Goal: Understand process/instructions

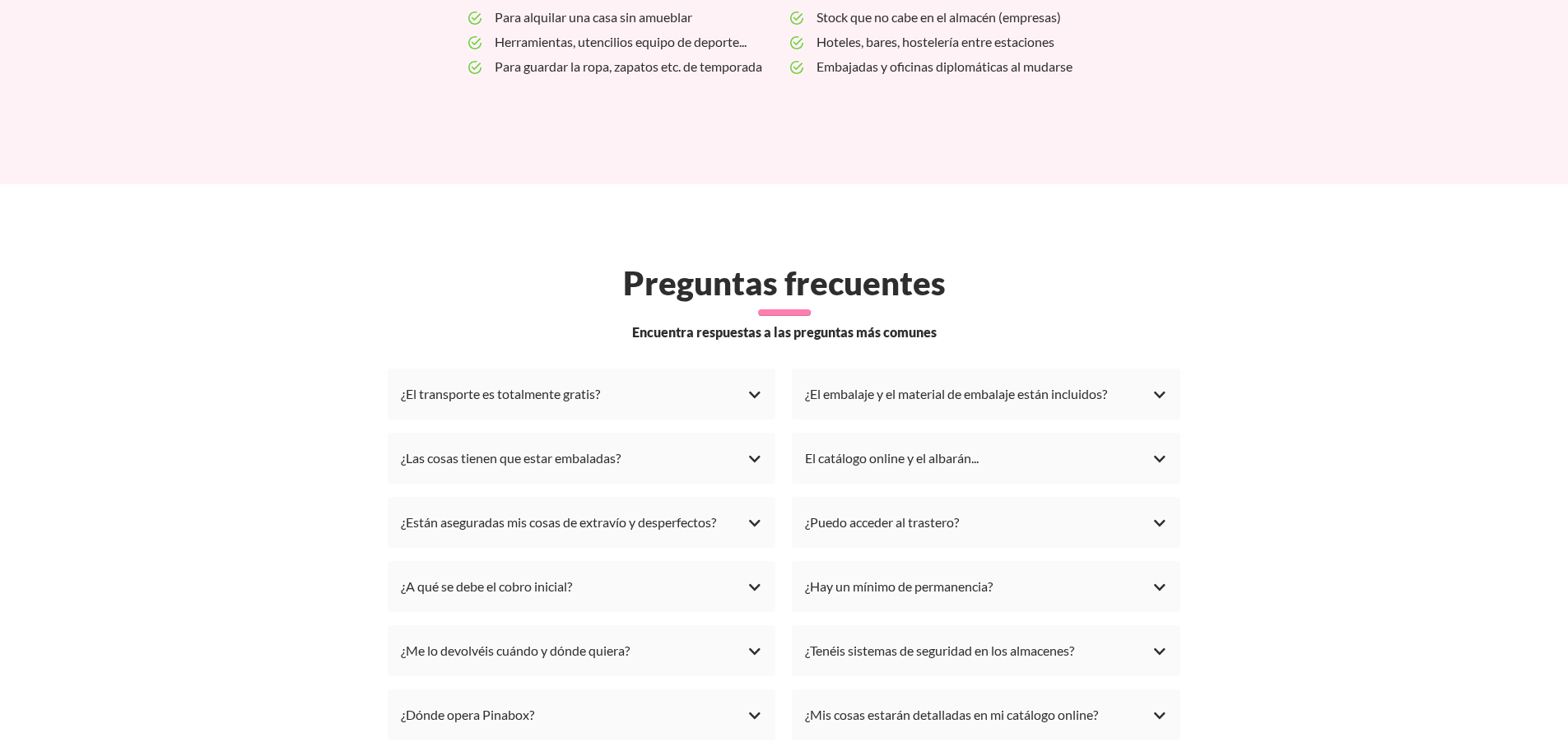
scroll to position [4442, 0]
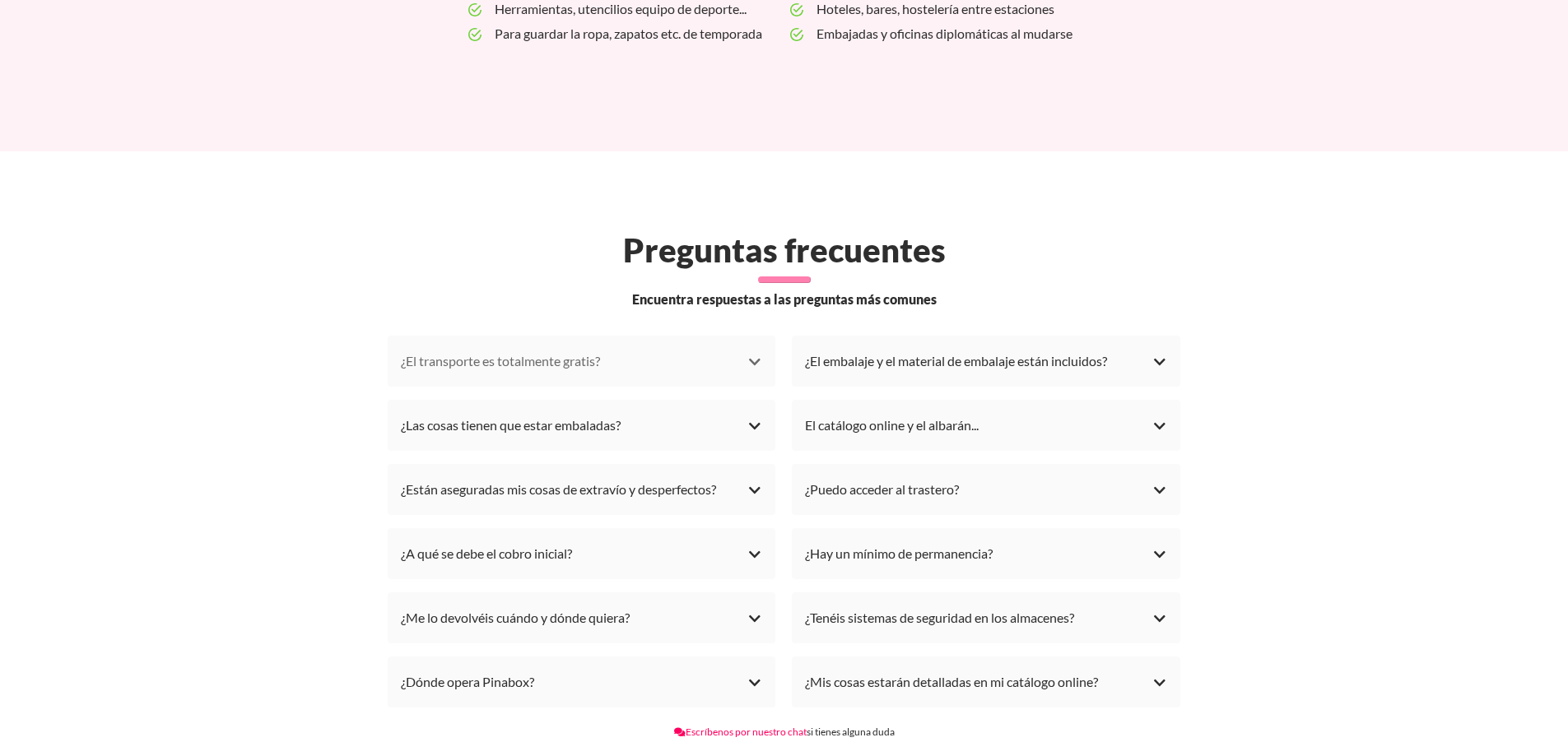
click at [762, 341] on li "¿El transporte es totalmente gratis? Sí, las recogidas son siempre gratis. Vamo…" at bounding box center [582, 361] width 389 height 51
click at [758, 349] on div "¿El transporte es totalmente gratis?" at bounding box center [582, 361] width 362 height 25
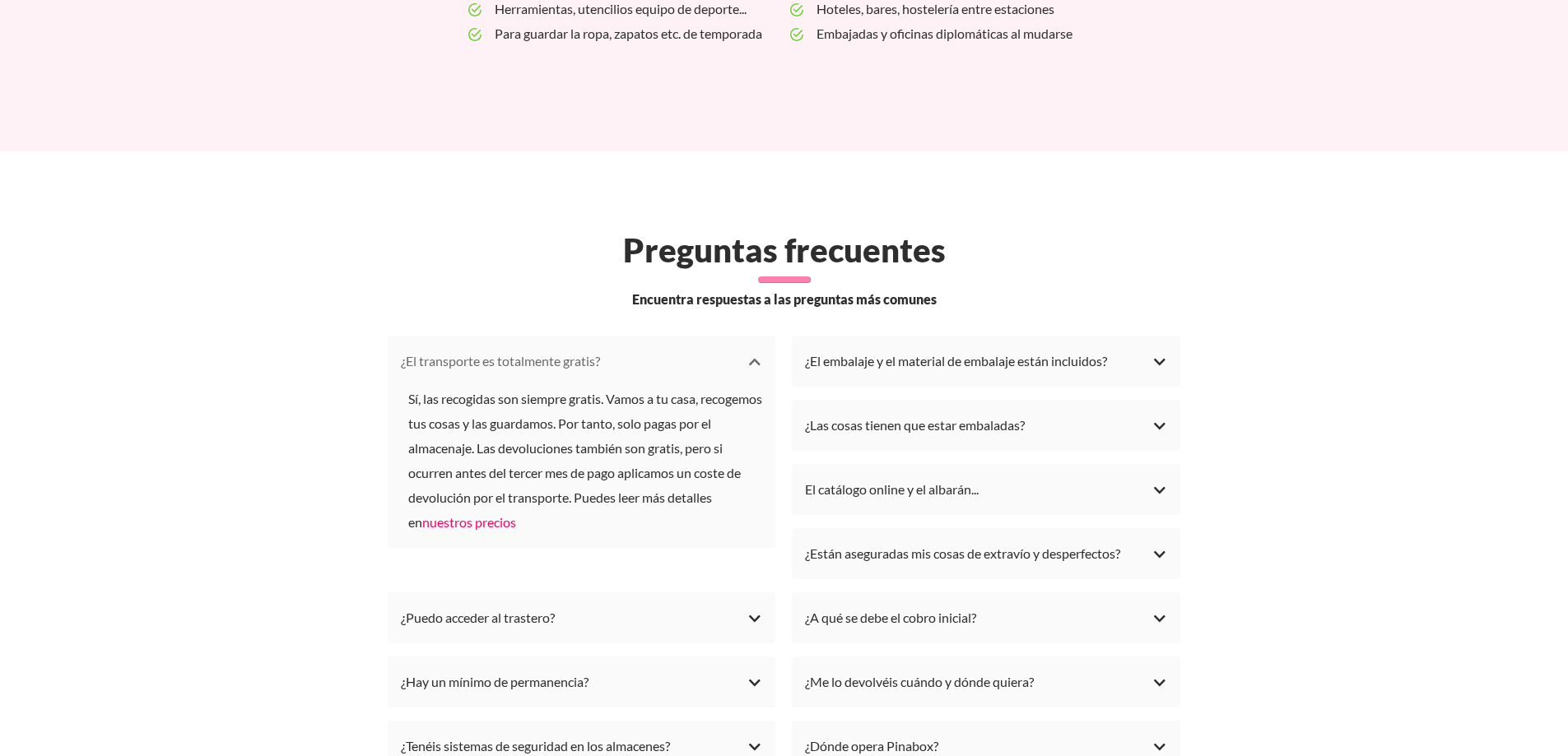
click at [758, 349] on div "¿El transporte es totalmente gratis?" at bounding box center [582, 361] width 362 height 25
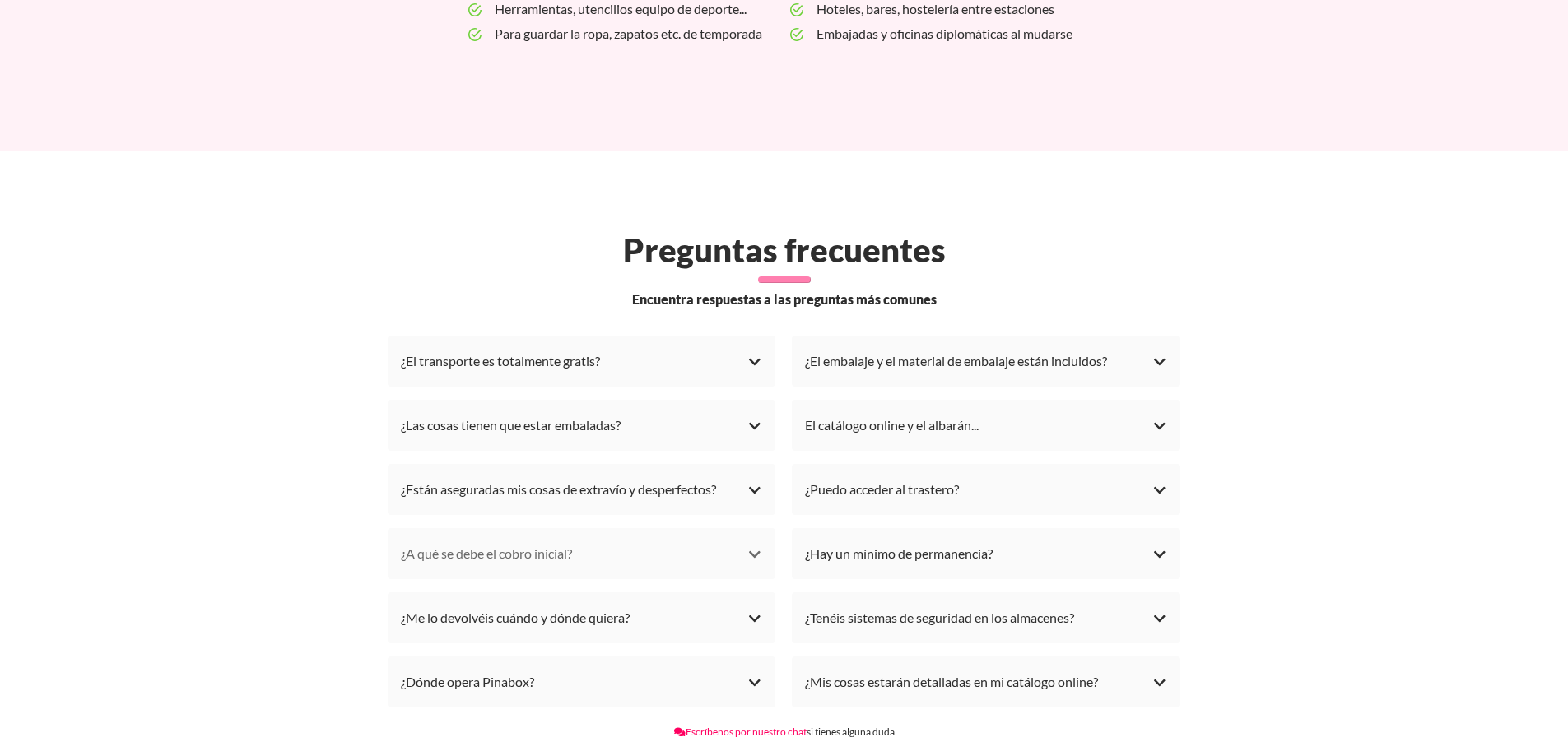
click at [757, 542] on div "¿A qué se debe el cobro inicial?" at bounding box center [582, 554] width 362 height 25
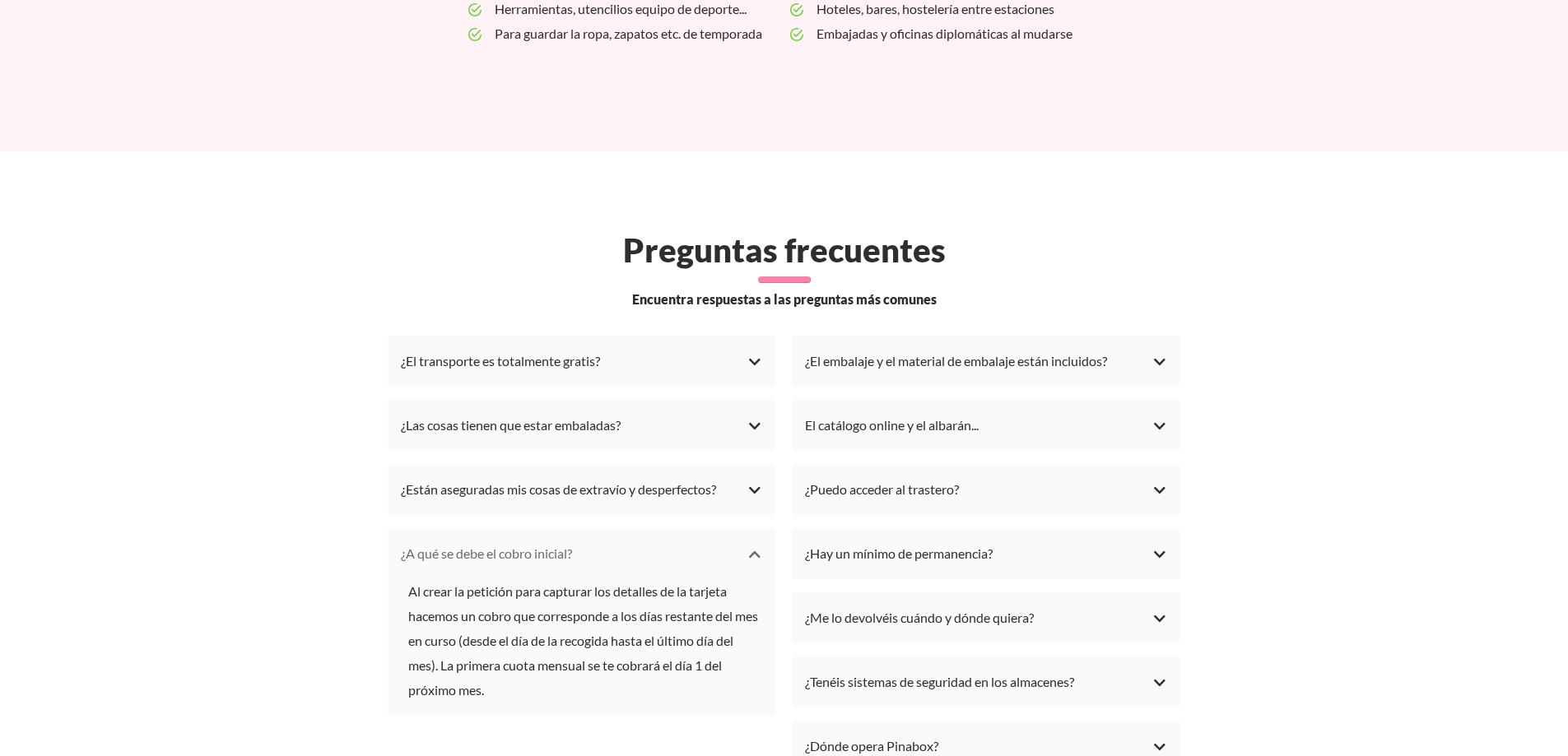
click at [756, 542] on div "¿A qué se debe el cobro inicial?" at bounding box center [582, 554] width 362 height 25
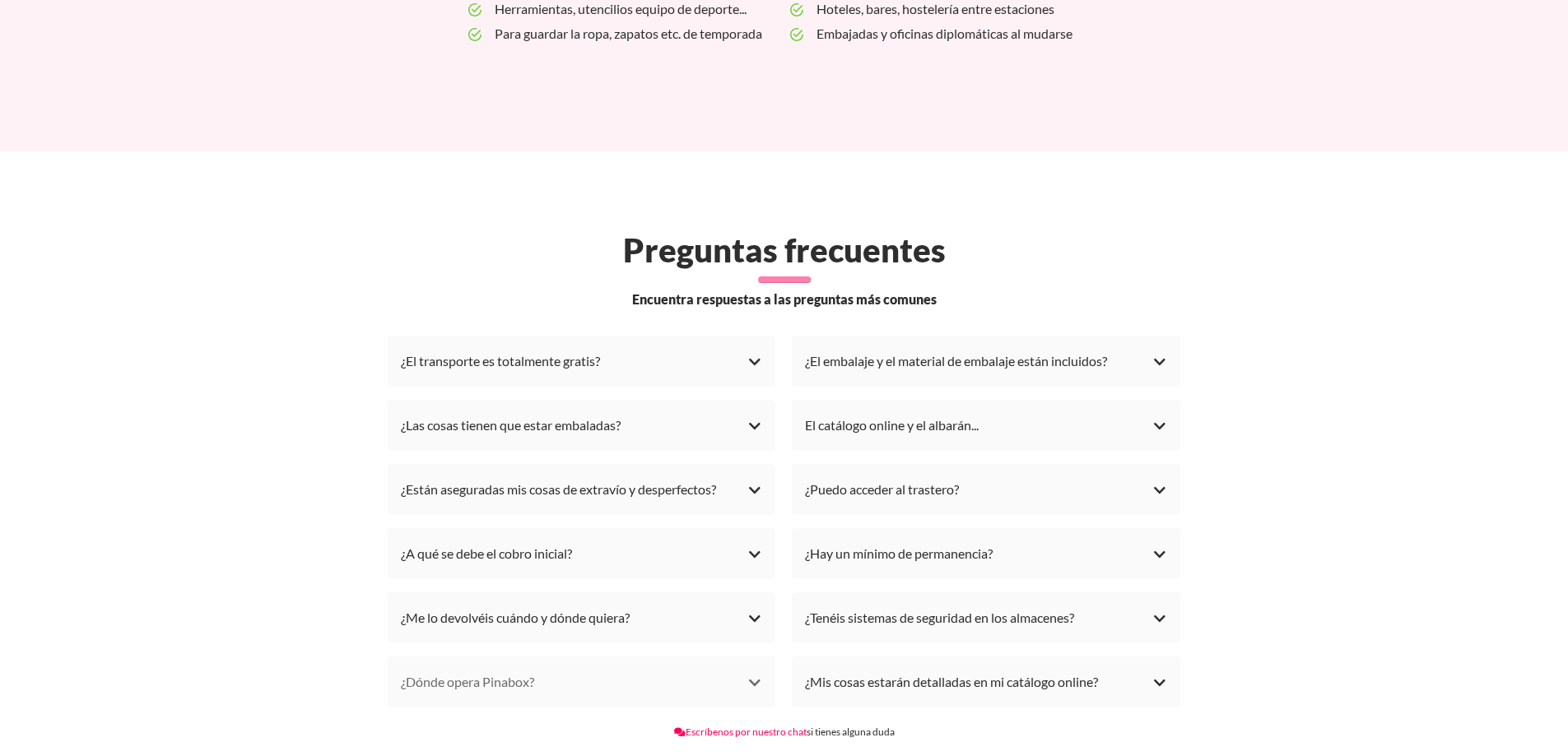
click at [748, 670] on div "¿Dónde opera Pinabox?" at bounding box center [582, 682] width 362 height 25
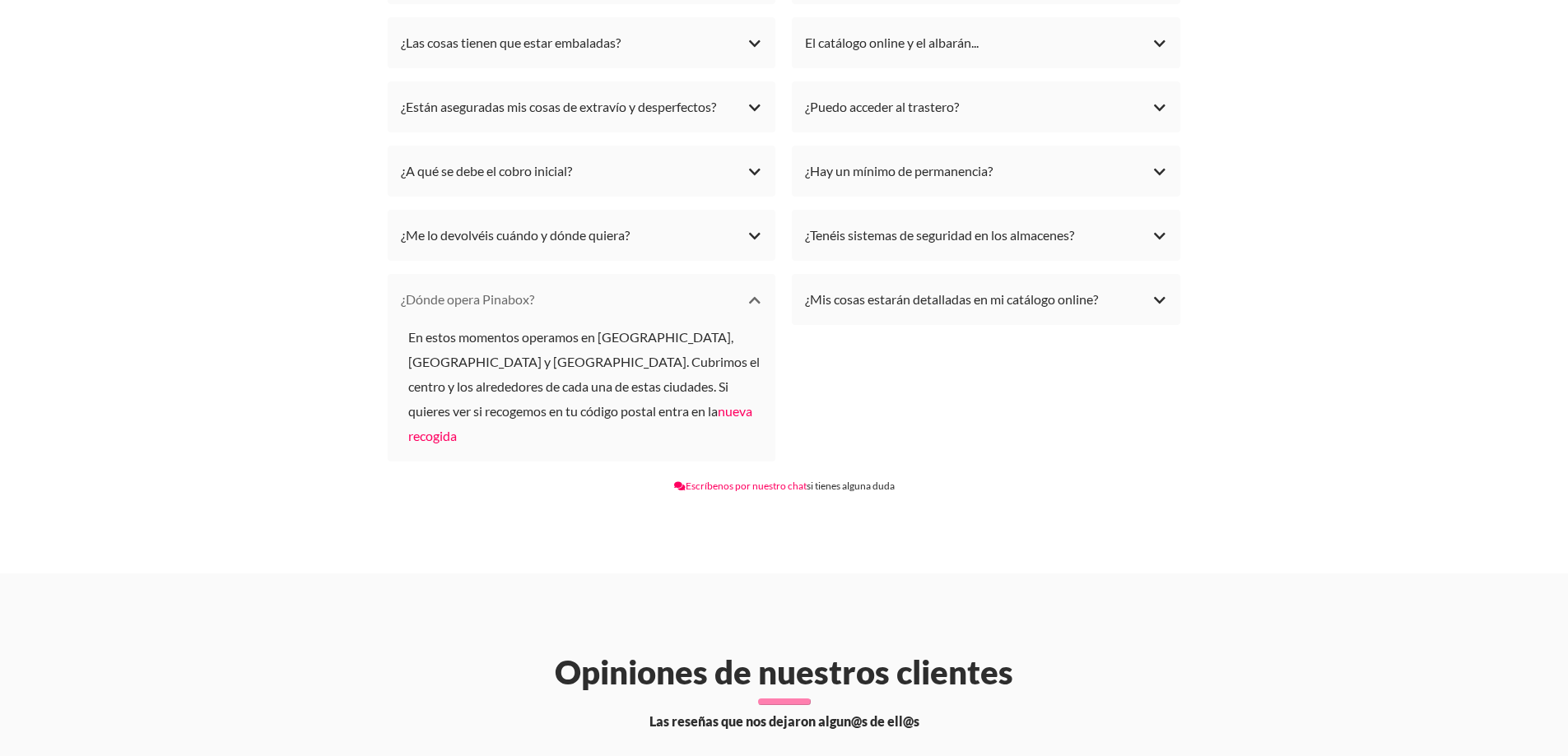
scroll to position [4854, 0]
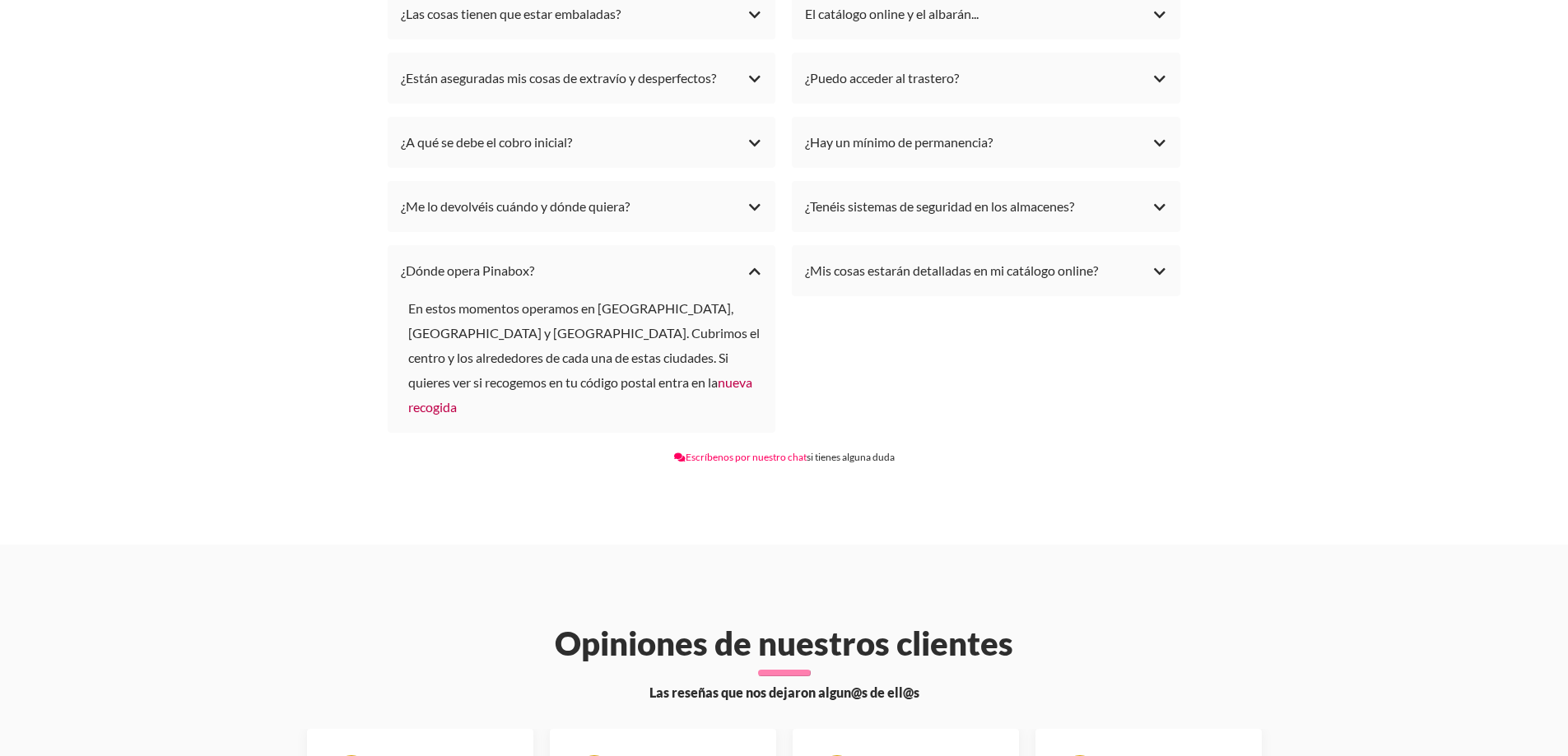
click at [479, 375] on link "nueva recogida" at bounding box center [580, 394] width 344 height 40
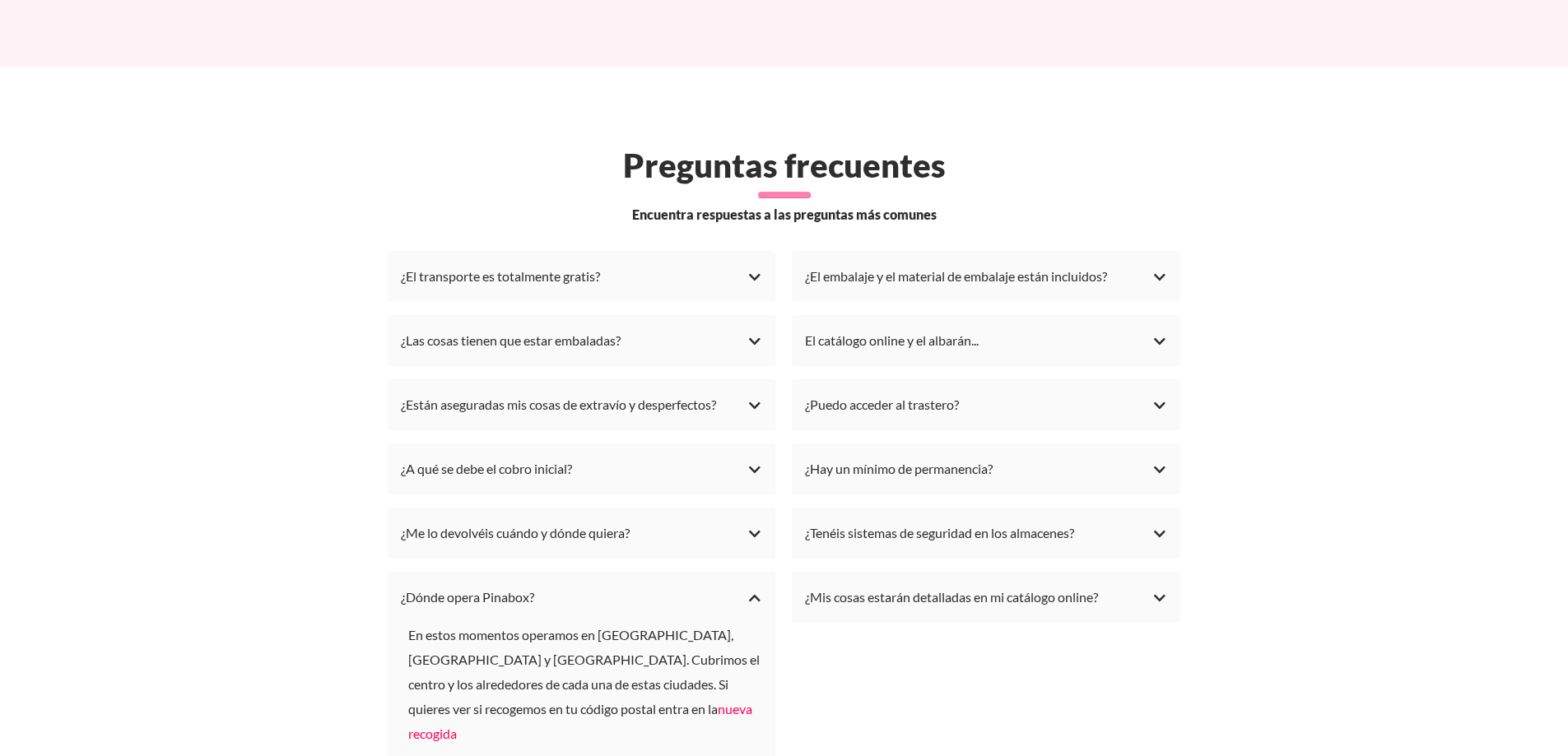
scroll to position [4525, 0]
click at [1160, 267] on div "¿El embalaje y el material de embalaje están incluidos?" at bounding box center [986, 279] width 362 height 25
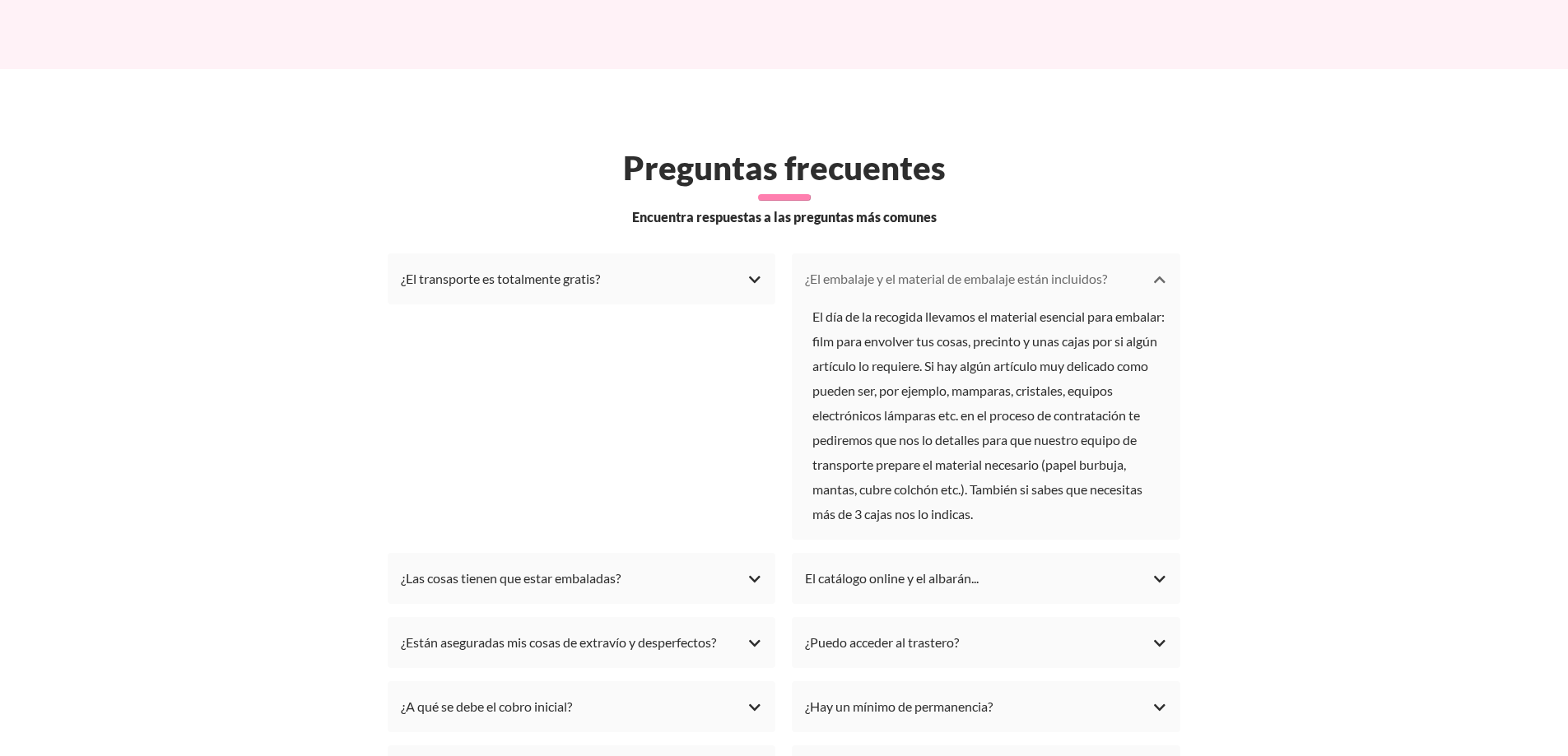
click at [1156, 267] on div "¿El embalaje y el material de embalaje están incluidos?" at bounding box center [986, 279] width 362 height 25
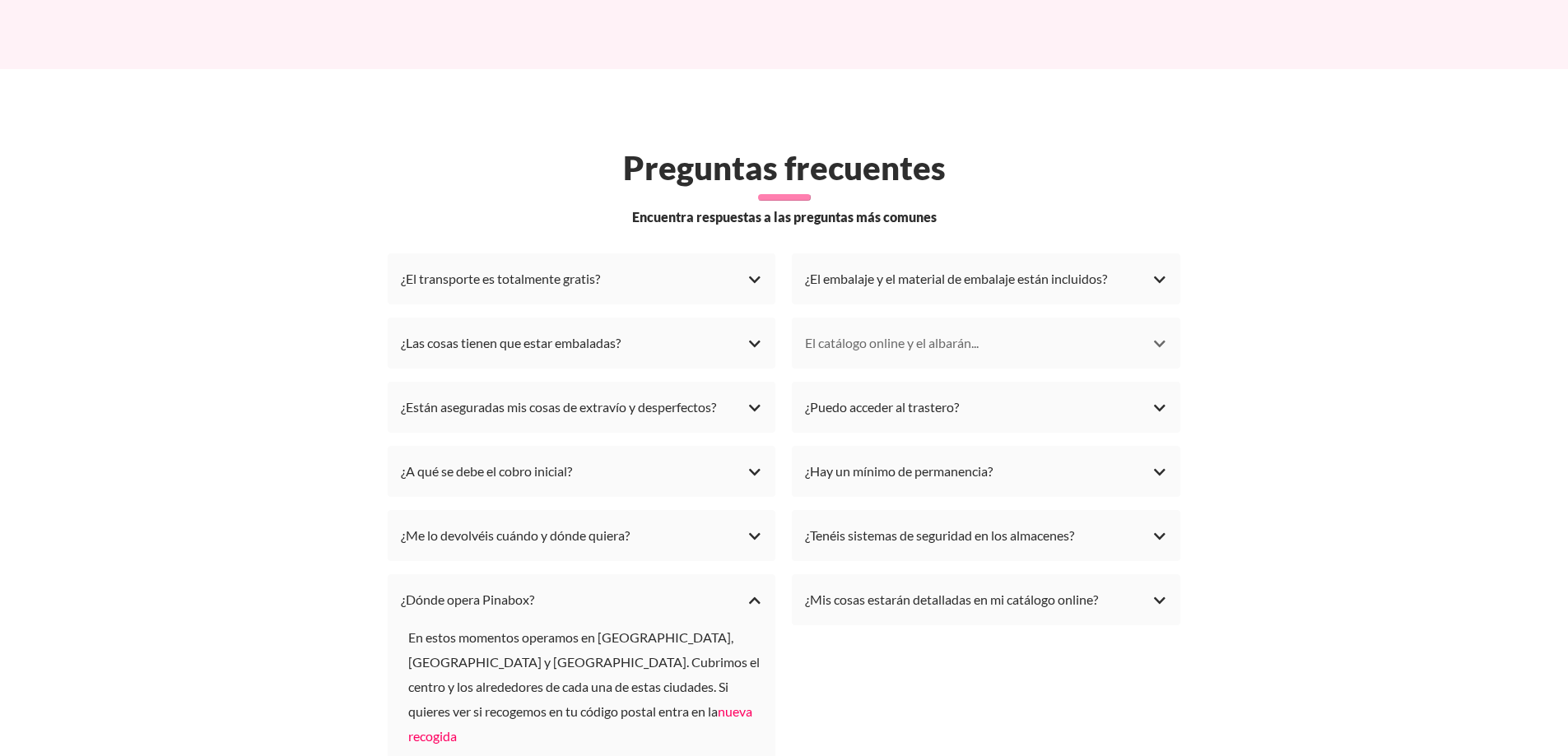
click at [1161, 331] on div "El catálogo online y el albarán..." at bounding box center [986, 343] width 362 height 25
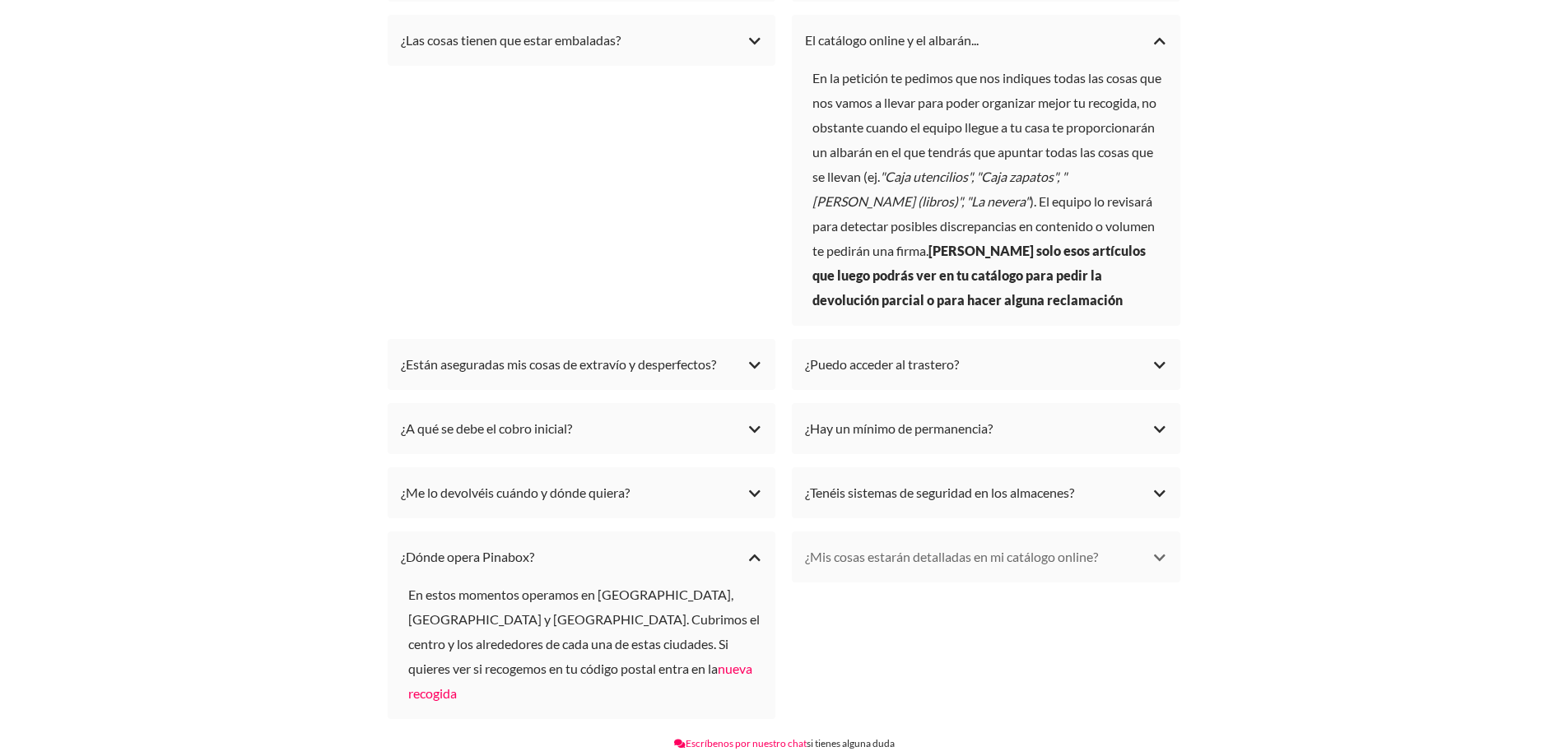
scroll to position [4854, 0]
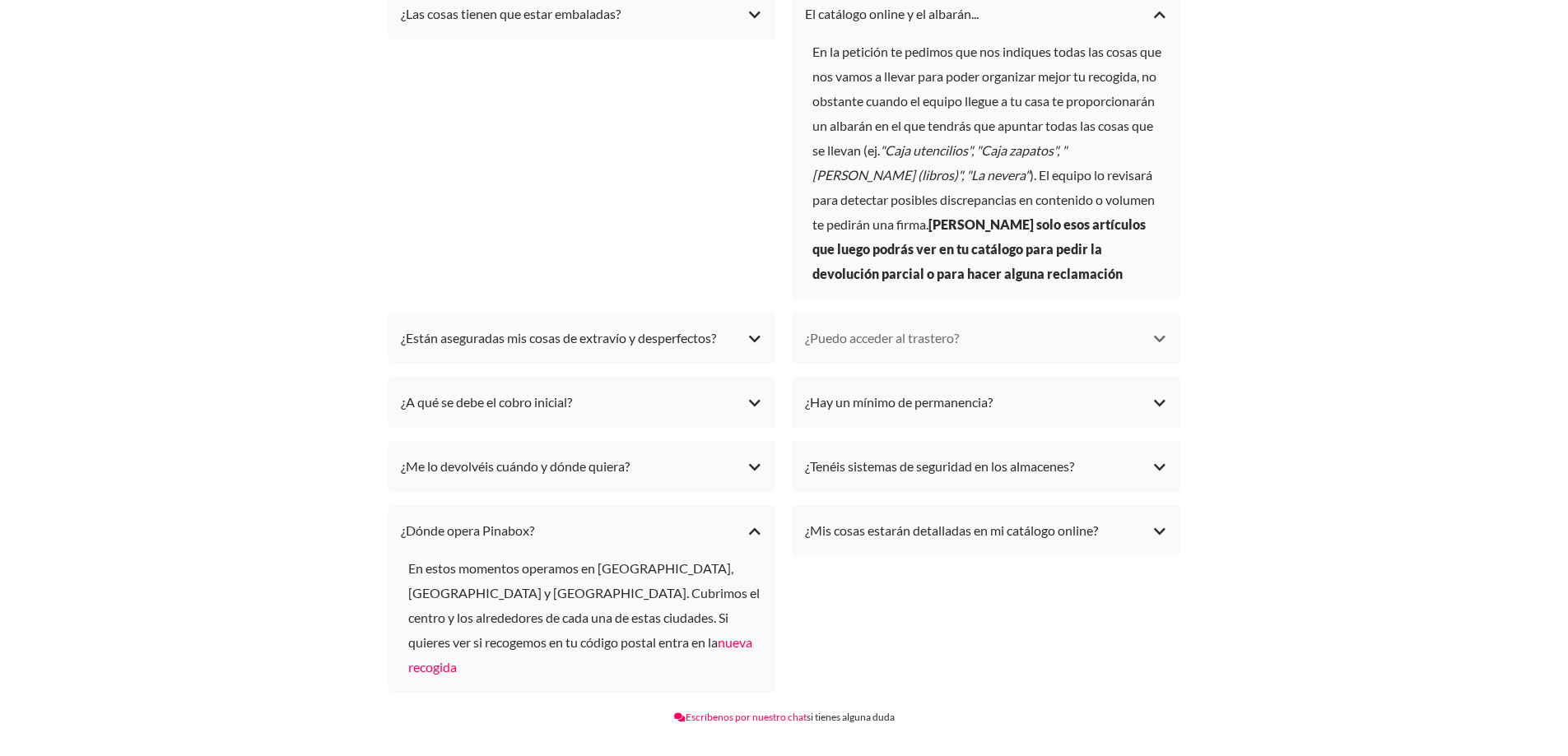
click at [1167, 325] on div "¿Puedo acceder al trastero?" at bounding box center [986, 338] width 362 height 25
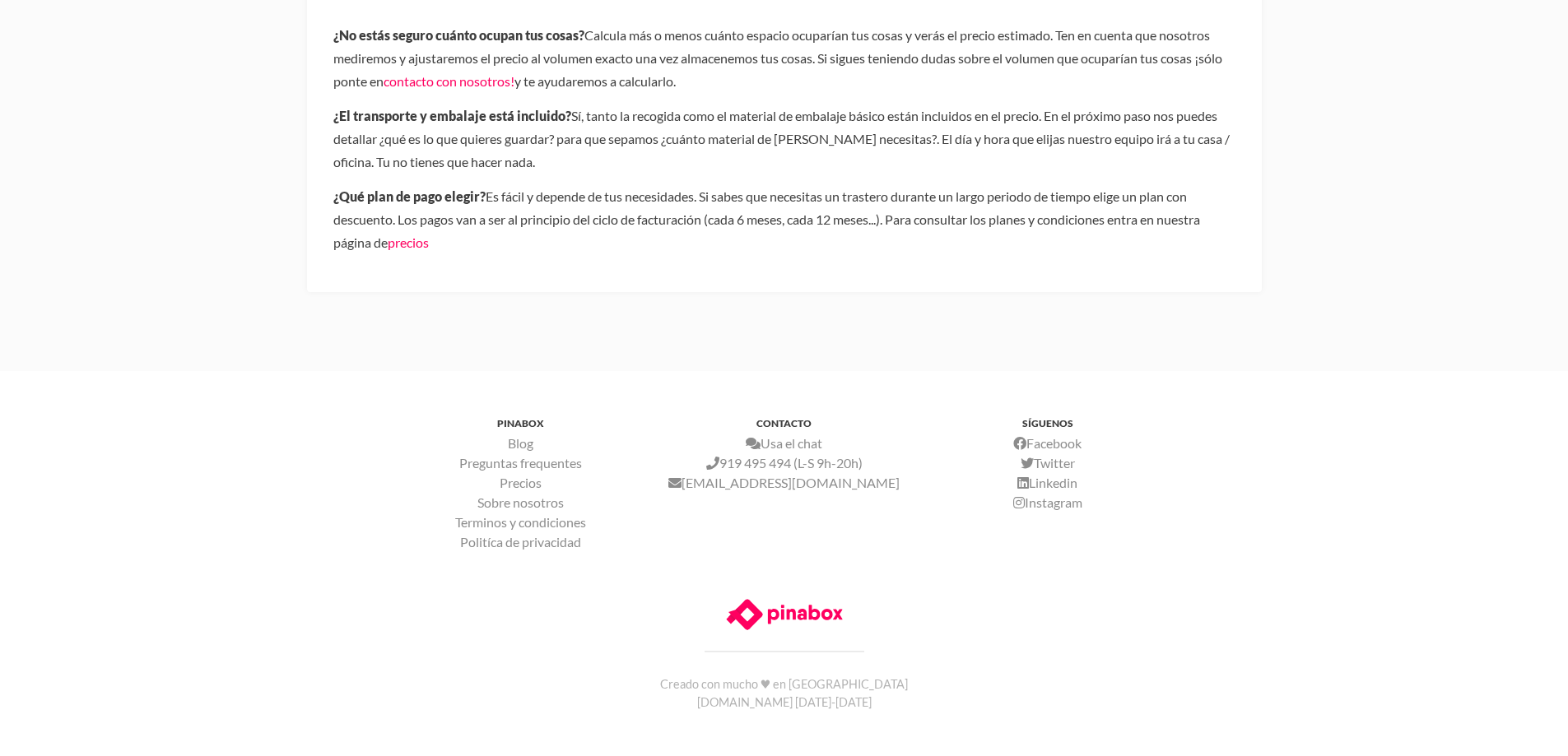
scroll to position [927, 0]
